Goal: Navigation & Orientation: Find specific page/section

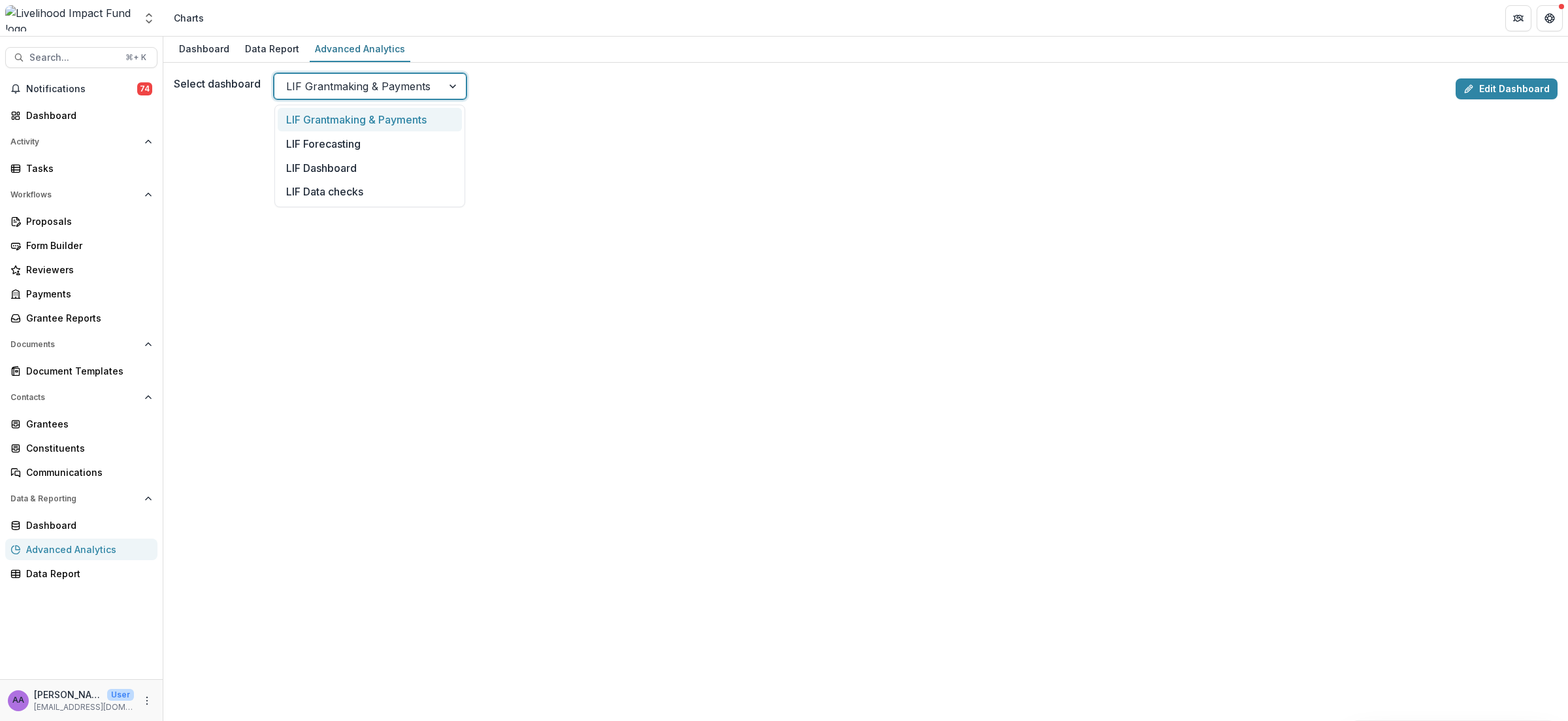
click at [445, 88] on div at bounding box center [454, 86] width 24 height 25
click at [405, 168] on div "LIF Dashboard" at bounding box center [370, 167] width 184 height 24
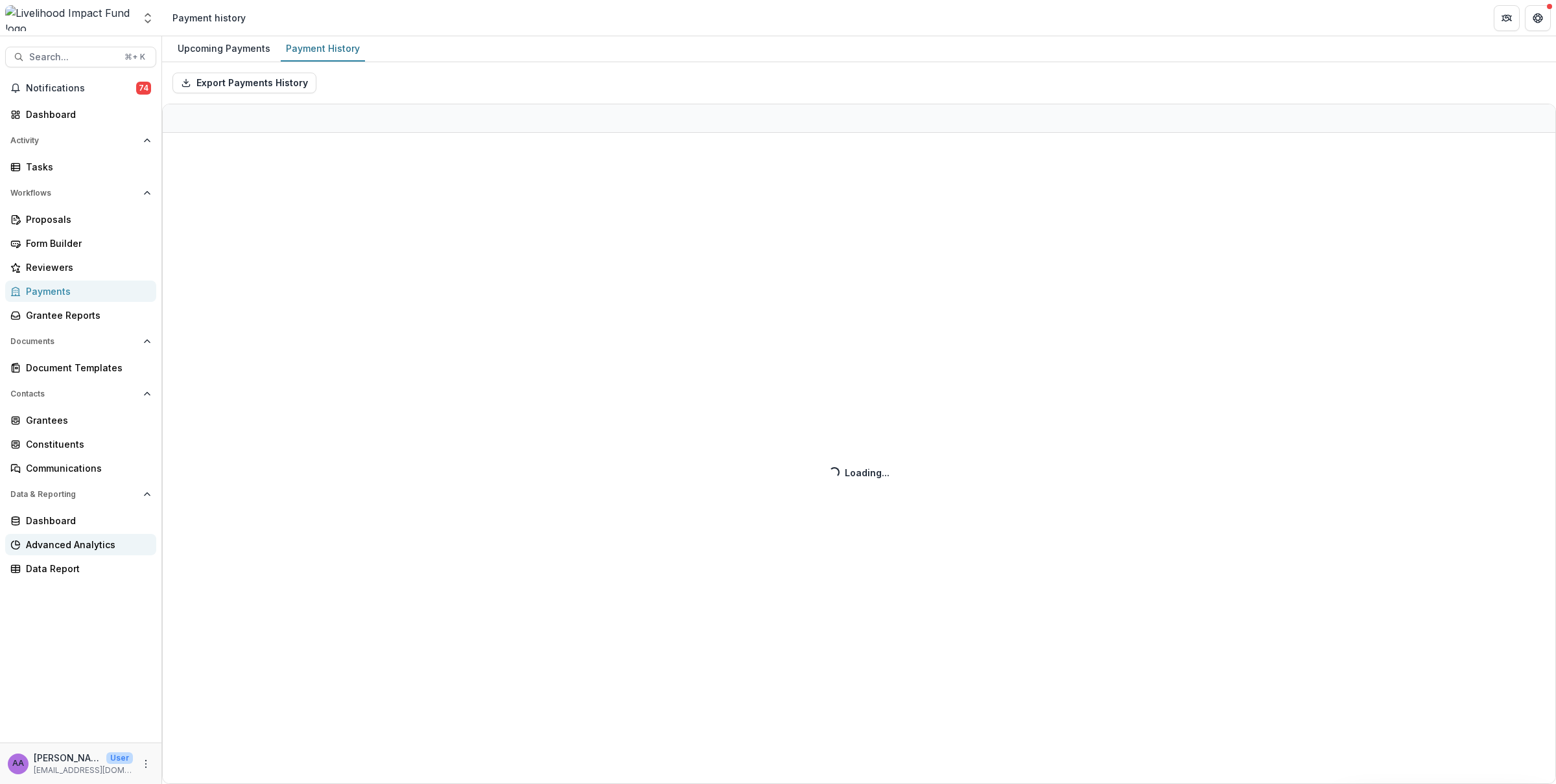
click at [94, 543] on div "Advanced Analytics" at bounding box center [86, 545] width 120 height 13
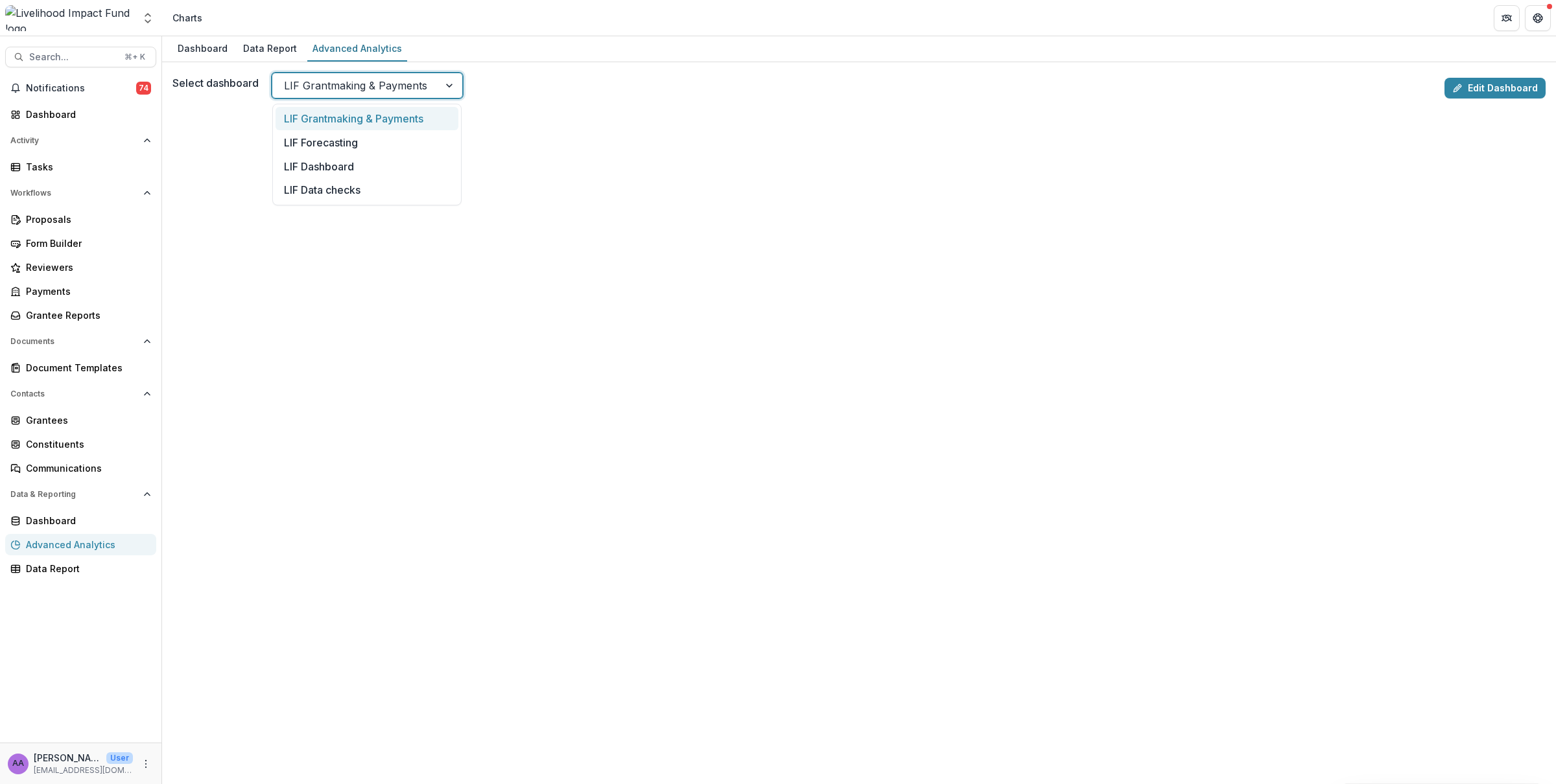
click at [422, 90] on div at bounding box center [356, 86] width 143 height 19
click at [375, 164] on div "LIF Dashboard" at bounding box center [367, 166] width 183 height 24
